Goal: Task Accomplishment & Management: Use online tool/utility

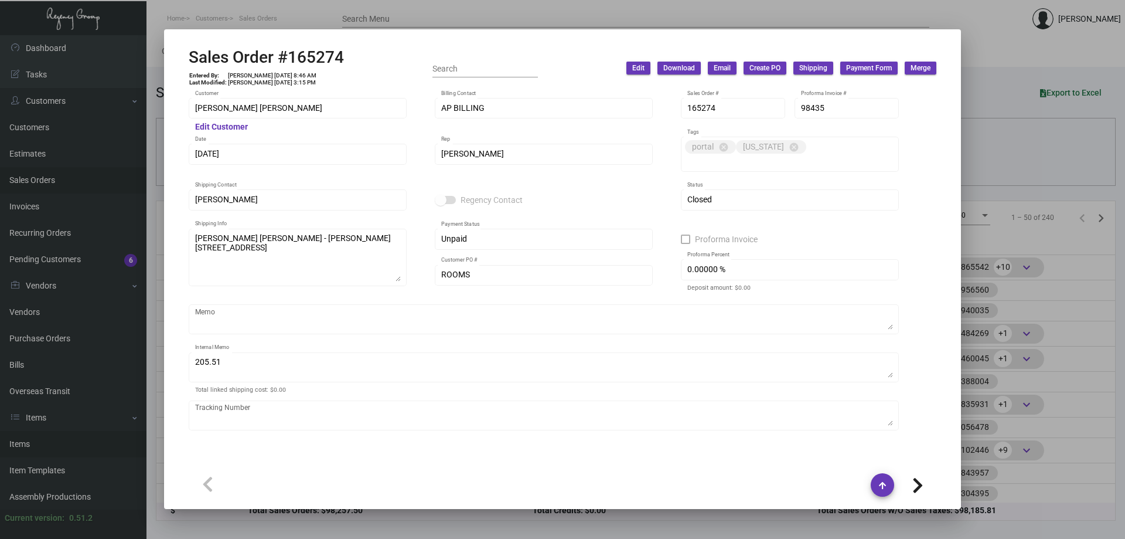
click at [60, 434] on div at bounding box center [562, 269] width 1125 height 539
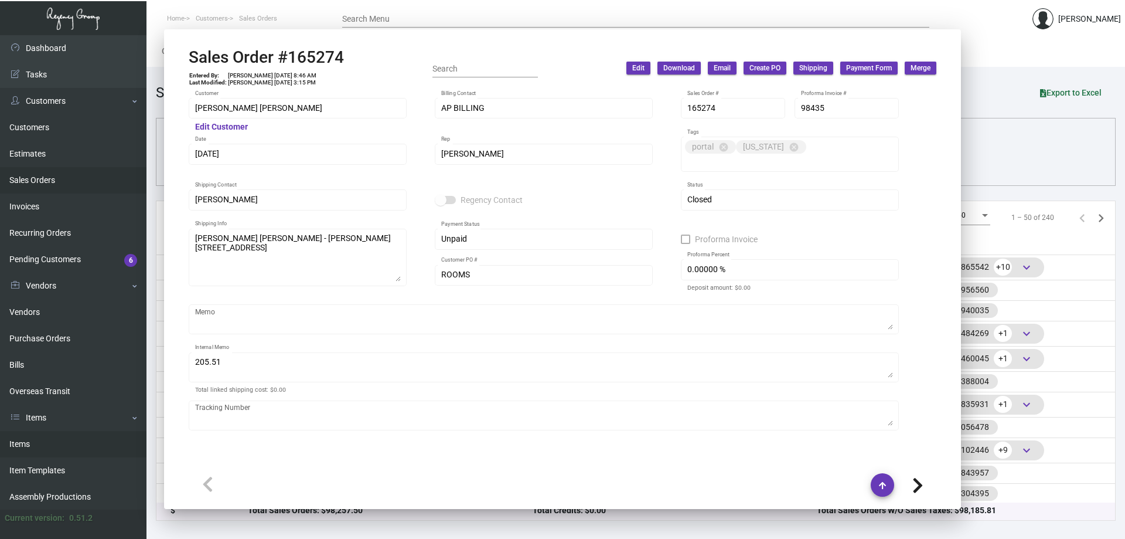
click at [53, 447] on link "Items" at bounding box center [73, 444] width 147 height 26
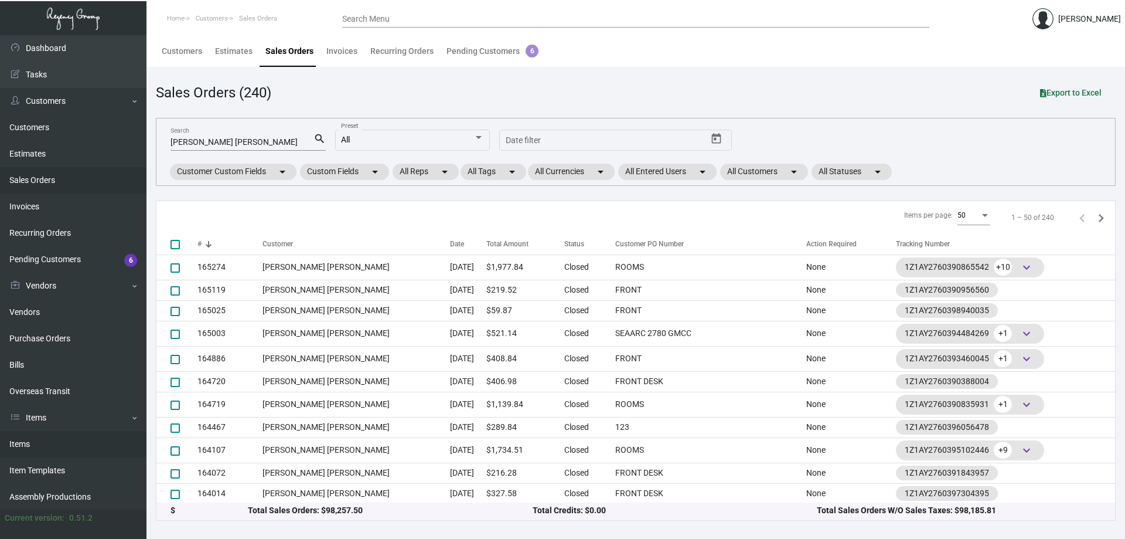
click at [53, 447] on link "Items" at bounding box center [73, 444] width 147 height 26
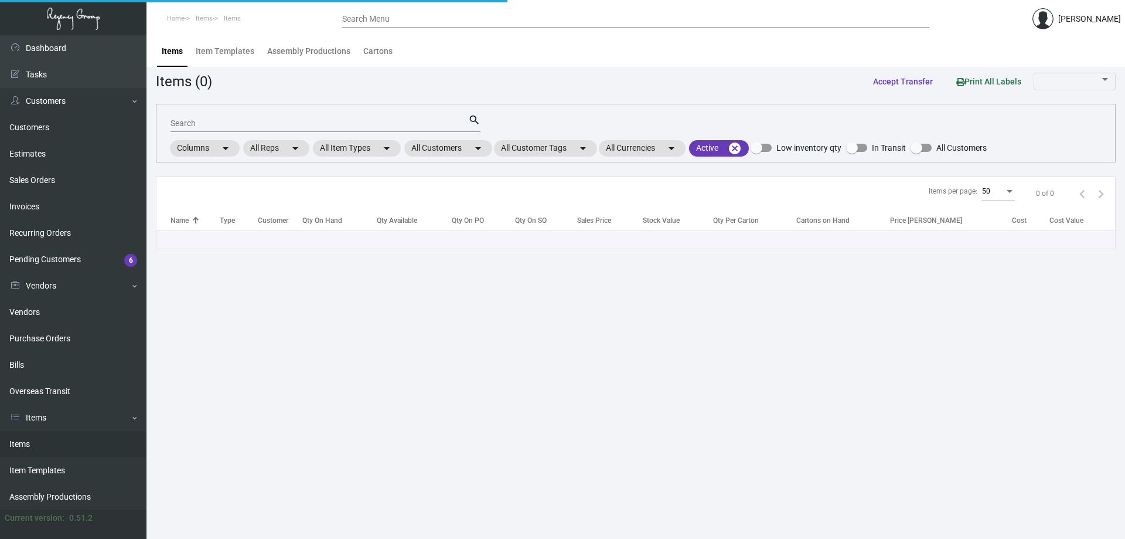
click at [53, 447] on link "Items" at bounding box center [73, 444] width 147 height 26
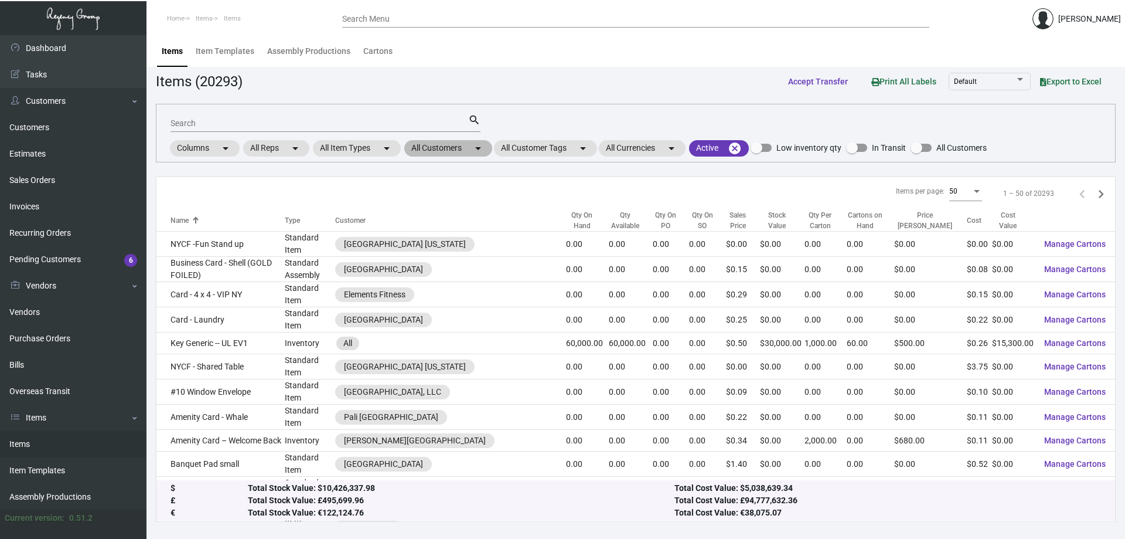
click at [480, 149] on mat-icon "arrow_drop_down" at bounding box center [478, 148] width 14 height 14
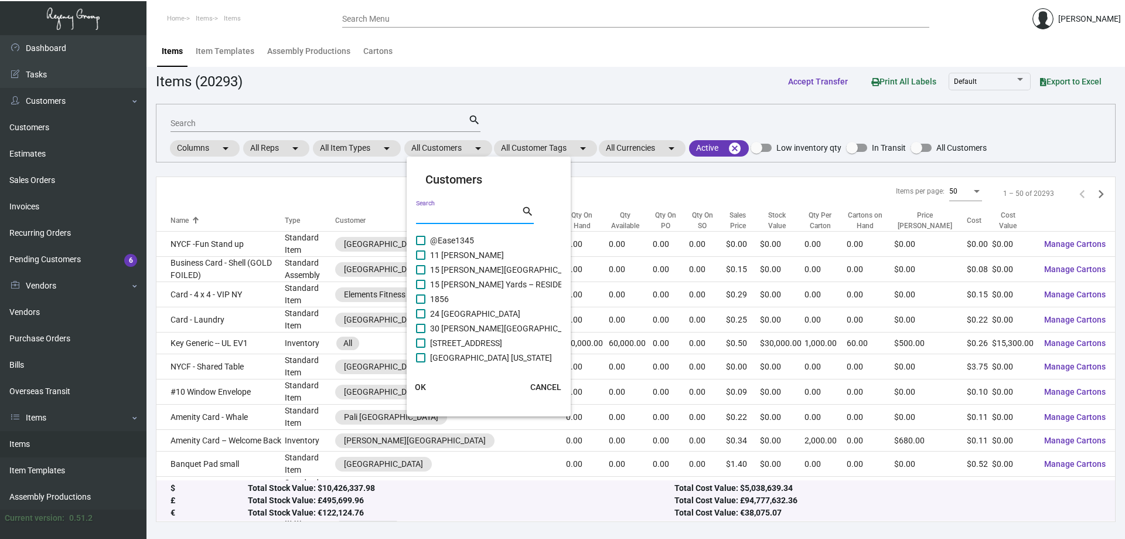
click at [450, 214] on input "Search" at bounding box center [468, 214] width 105 height 9
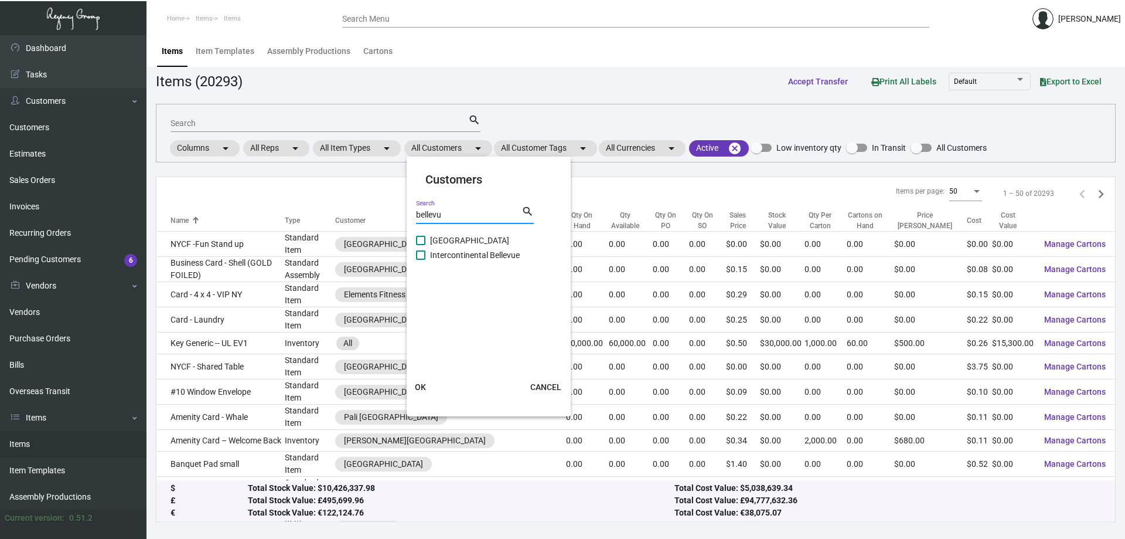
type input "bellevu"
click at [499, 253] on span "Intercontinental Bellevue" at bounding box center [475, 255] width 90 height 14
click at [421, 260] on input "Intercontinental Bellevue" at bounding box center [420, 260] width 1 height 1
checkbox input "true"
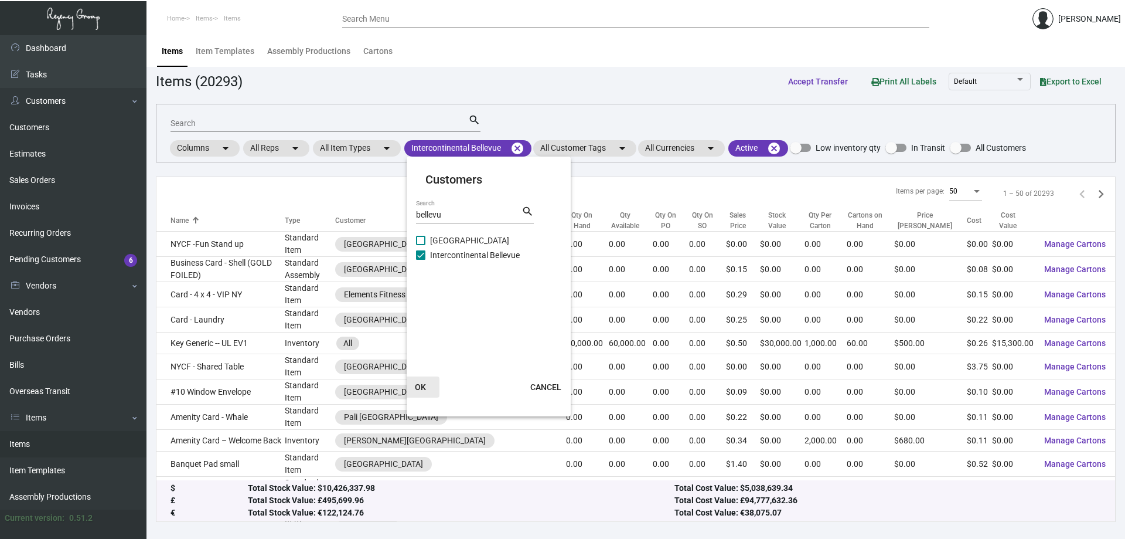
click at [418, 386] on span "OK" at bounding box center [420, 386] width 11 height 9
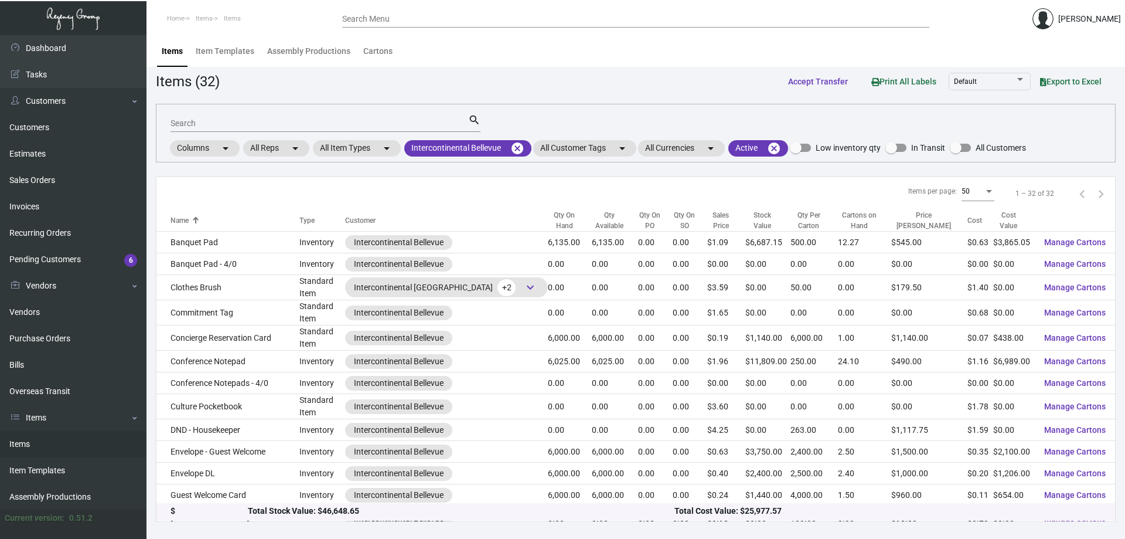
click at [565, 223] on div "Qty On Hand" at bounding box center [564, 220] width 33 height 21
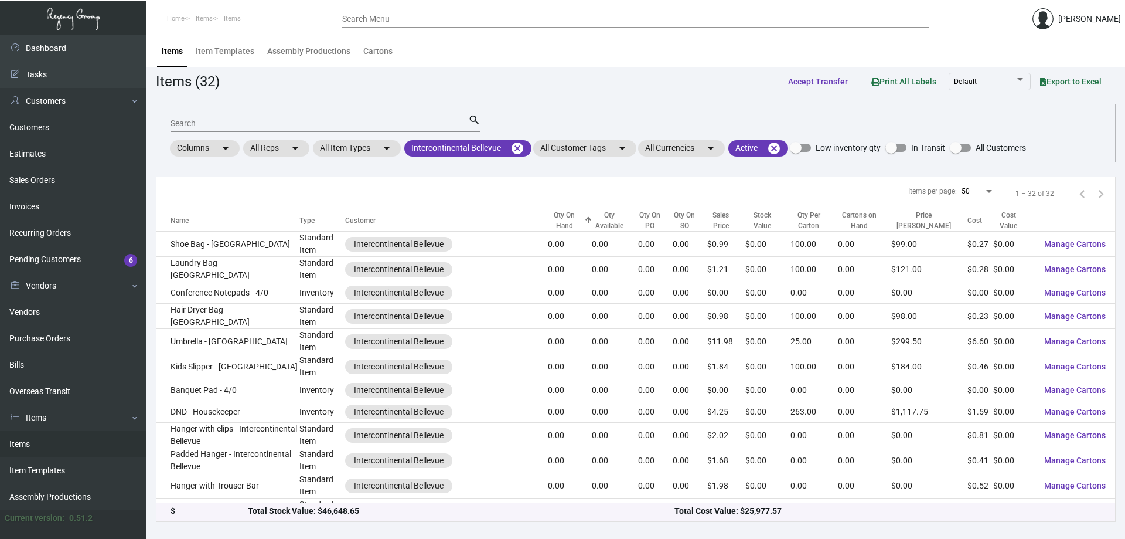
click at [565, 223] on div "Qty On Hand" at bounding box center [564, 220] width 33 height 21
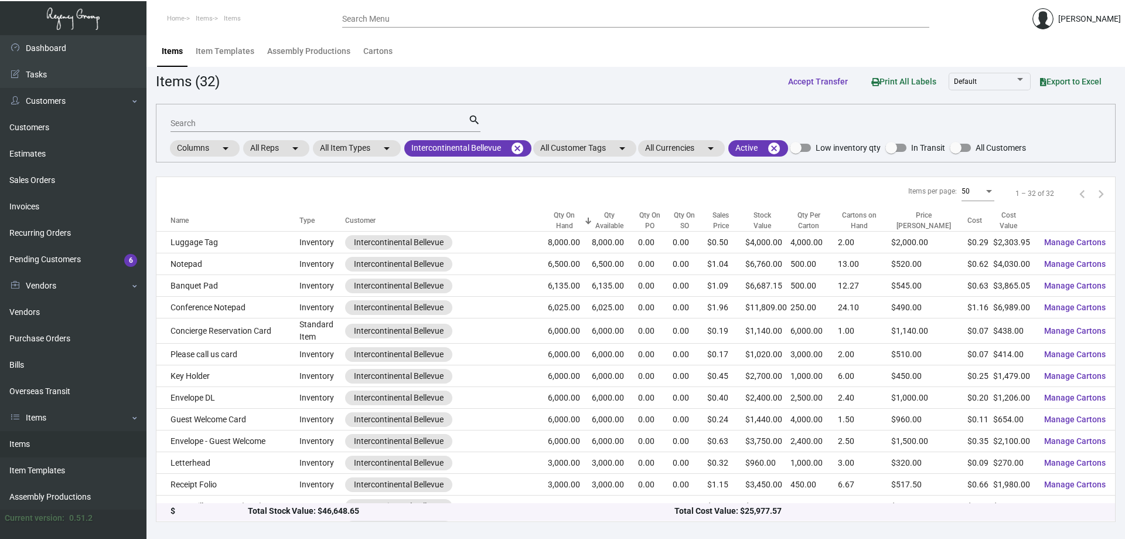
click at [1085, 79] on span "Export to Excel" at bounding box center [1071, 81] width 62 height 9
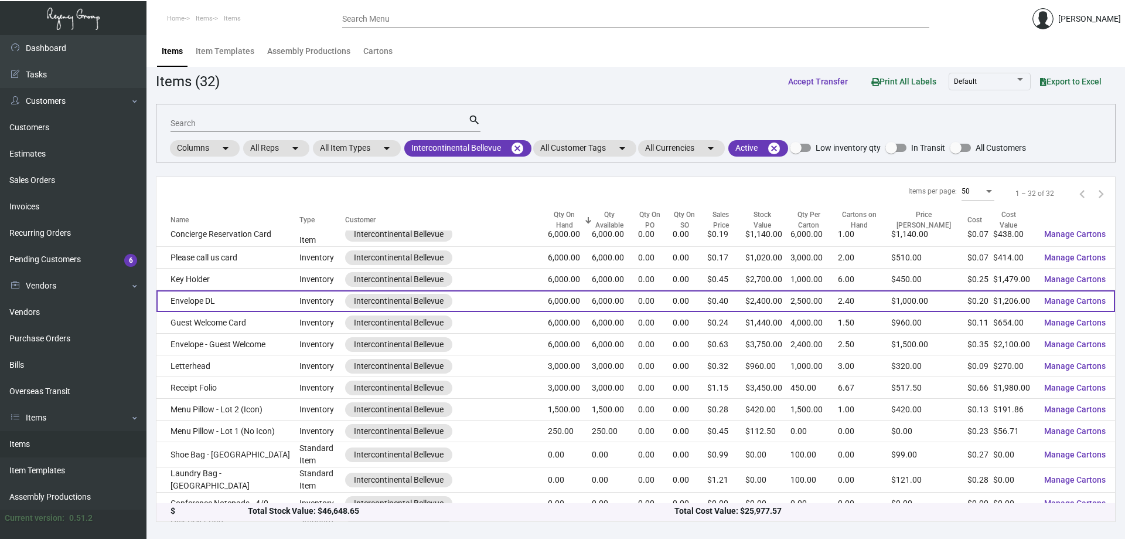
scroll to position [117, 0]
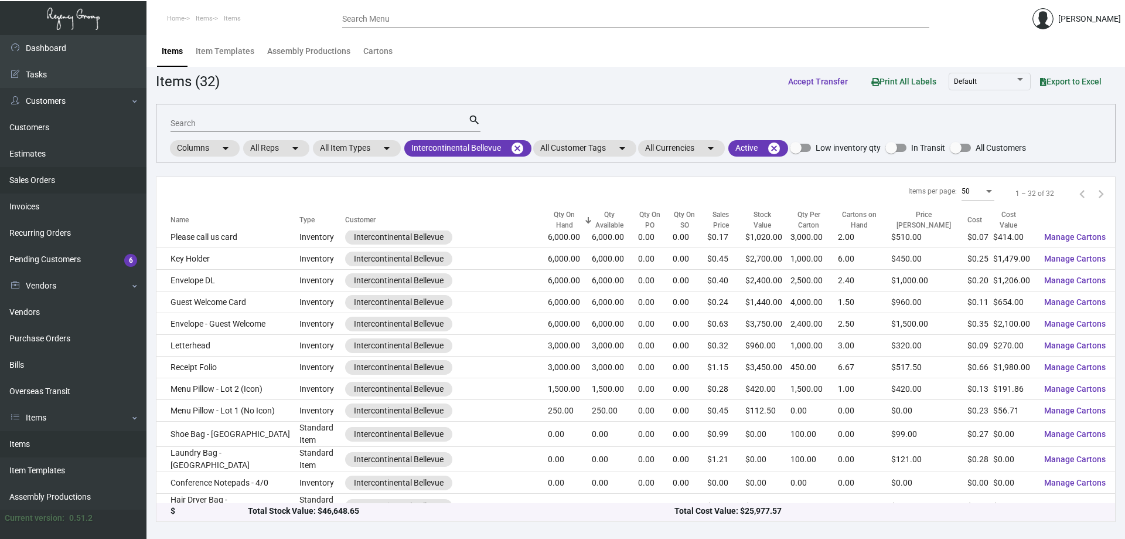
click at [31, 183] on link "Sales Orders" at bounding box center [73, 180] width 147 height 26
